Goal: Task Accomplishment & Management: Use online tool/utility

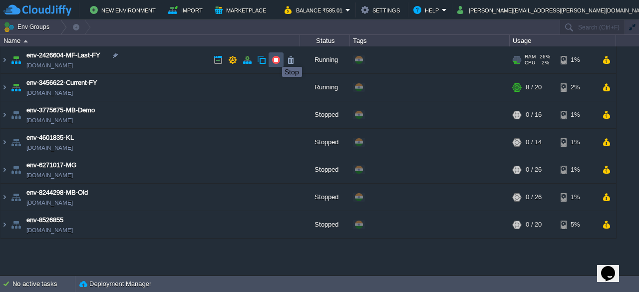
click at [275, 58] on button "button" at bounding box center [276, 59] width 9 height 9
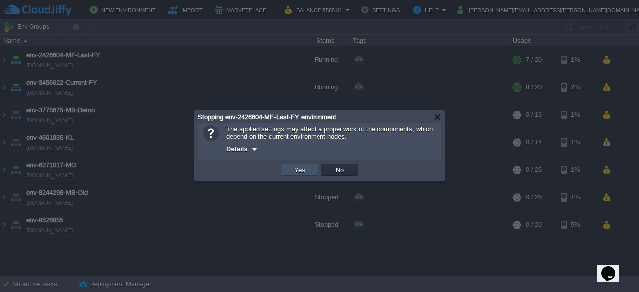
click at [303, 172] on button "Yes" at bounding box center [299, 169] width 17 height 9
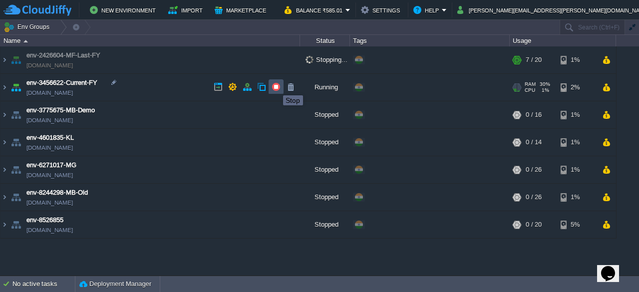
click at [276, 86] on button "button" at bounding box center [276, 86] width 9 height 9
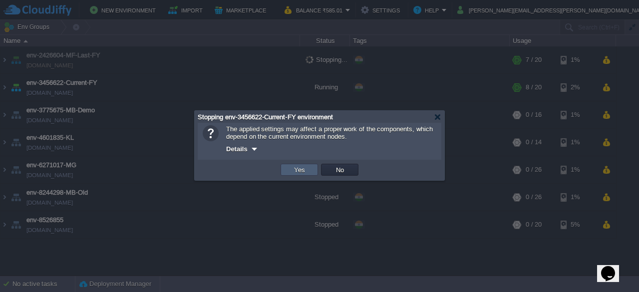
click at [298, 170] on button "Yes" at bounding box center [299, 169] width 17 height 9
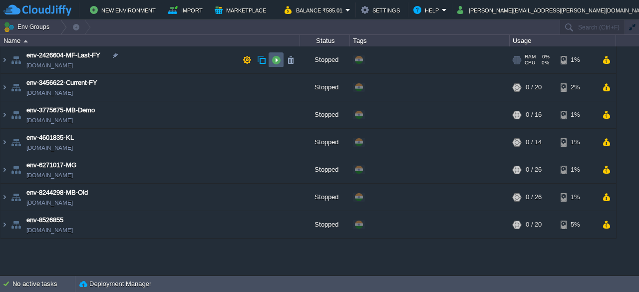
click at [273, 63] on button "button" at bounding box center [276, 59] width 9 height 9
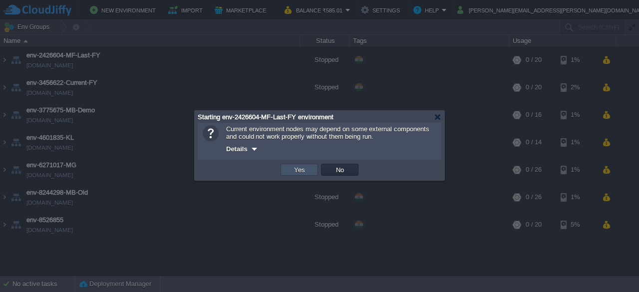
click at [297, 169] on button "Yes" at bounding box center [299, 169] width 17 height 9
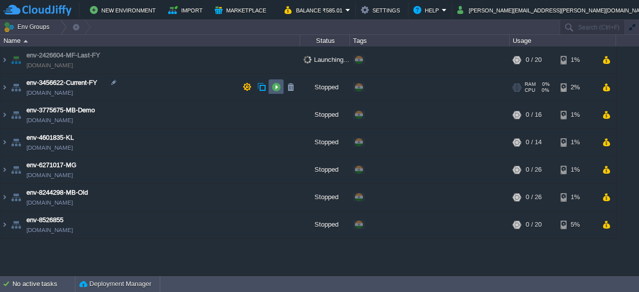
click at [278, 88] on button "button" at bounding box center [276, 86] width 9 height 9
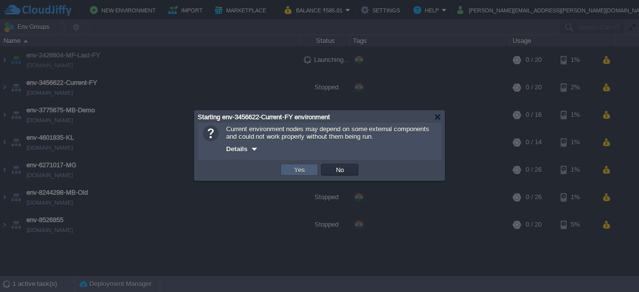
click at [295, 170] on button "Yes" at bounding box center [299, 169] width 17 height 9
